Goal: Check status

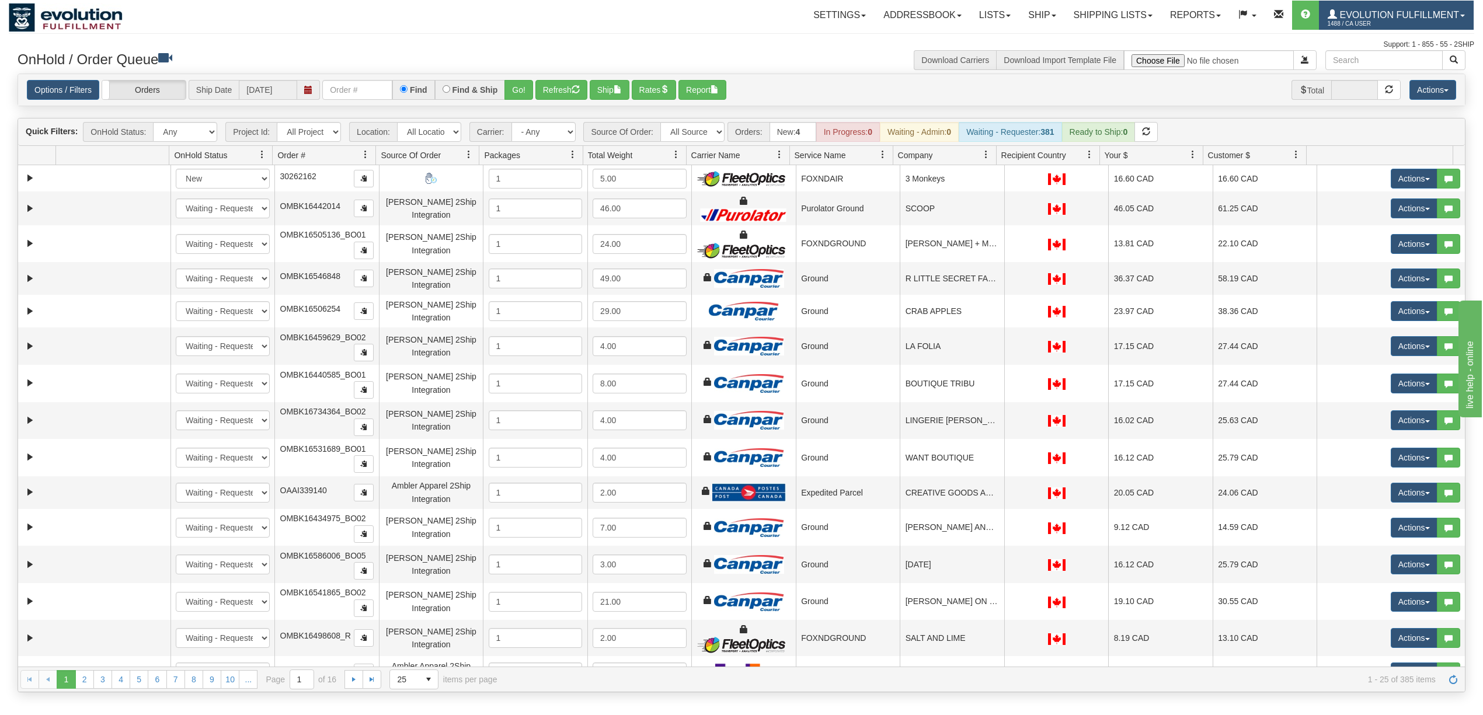
click at [1383, 13] on span "Evolution Fulfillment" at bounding box center [1398, 15] width 122 height 10
click at [1367, 68] on span at bounding box center [1371, 71] width 8 height 8
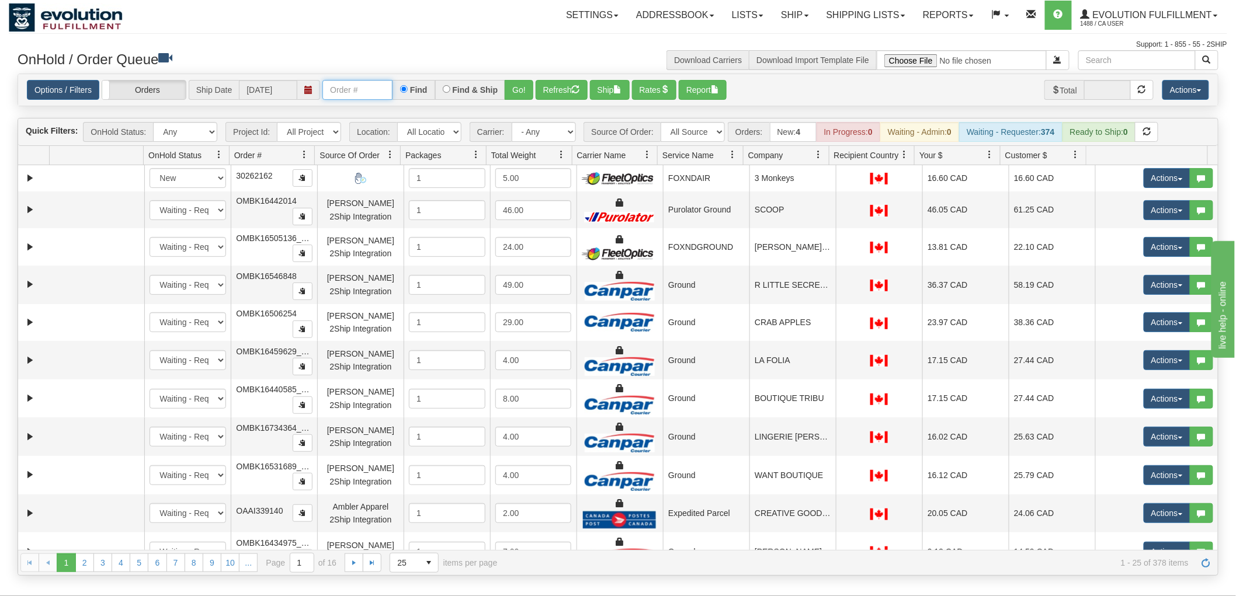
click at [378, 89] on input "text" at bounding box center [357, 90] width 70 height 20
type input "754001"
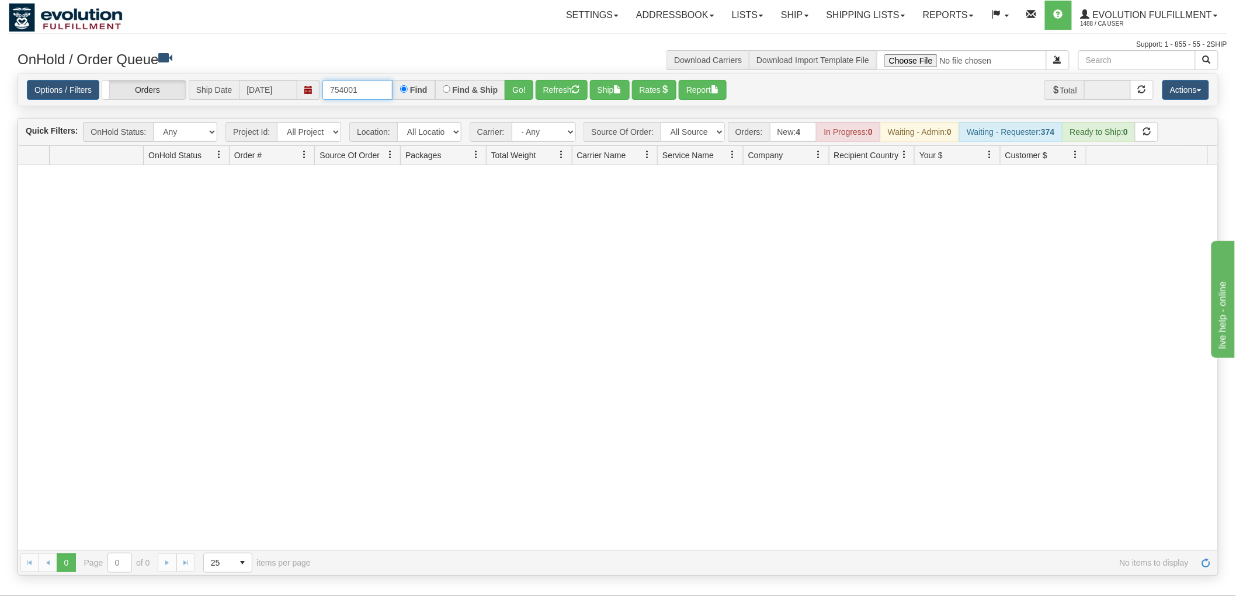
click at [378, 89] on input "754001" at bounding box center [357, 90] width 70 height 20
